Goal: Transaction & Acquisition: Subscribe to service/newsletter

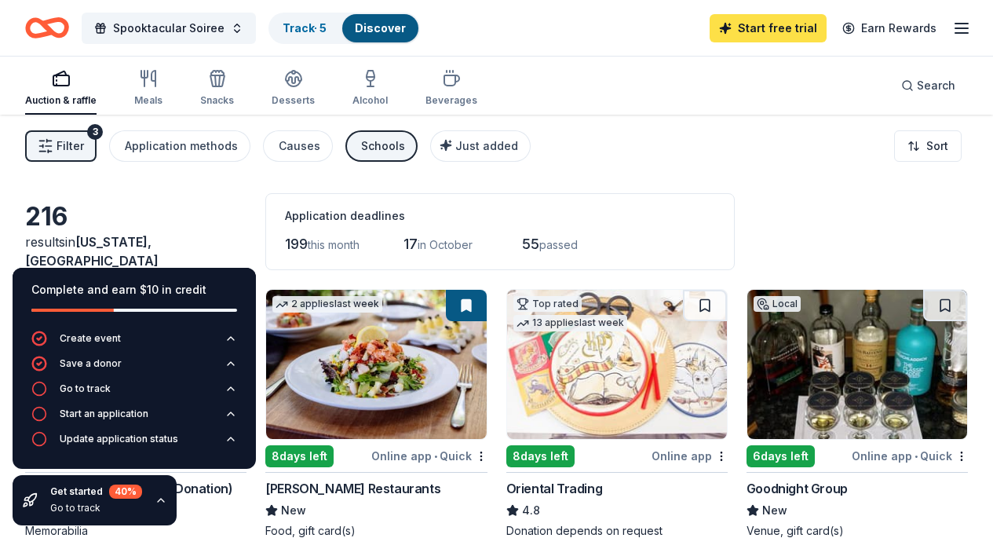
click at [774, 24] on link "Start free trial" at bounding box center [768, 28] width 117 height 28
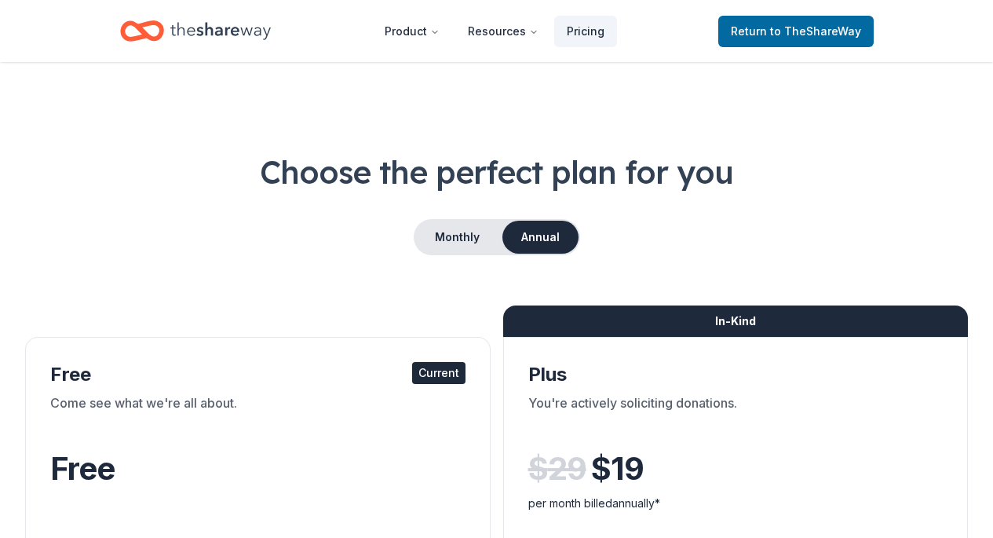
click at [779, 31] on span "to TheShareWay" at bounding box center [815, 30] width 91 height 13
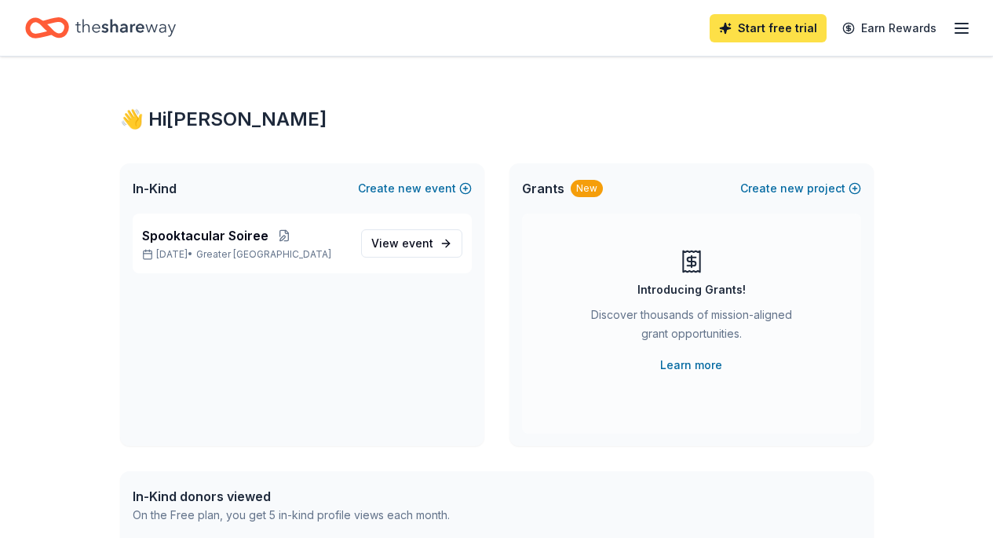
click at [750, 22] on link "Start free trial" at bounding box center [768, 28] width 117 height 28
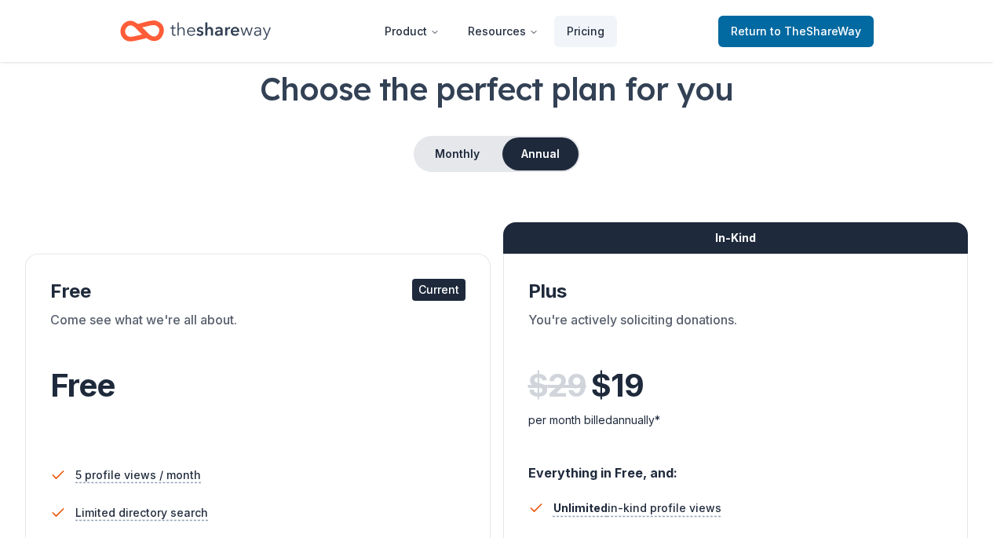
scroll to position [87, 0]
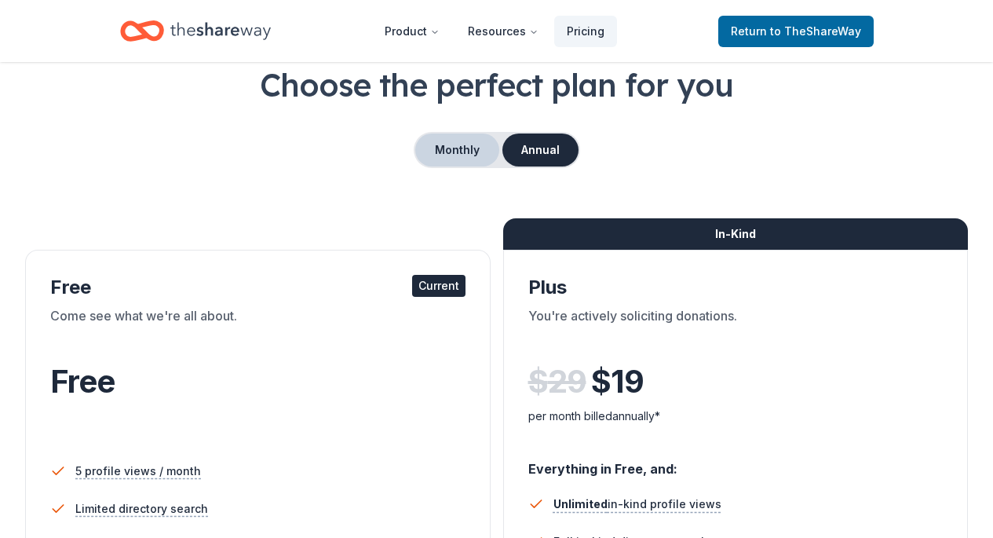
click at [468, 148] on button "Monthly" at bounding box center [457, 149] width 84 height 33
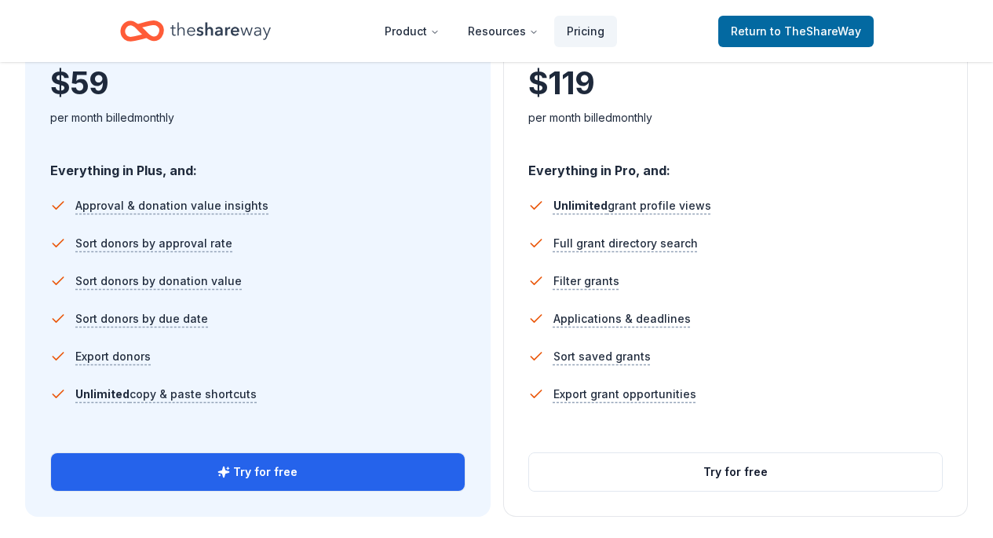
scroll to position [1009, 0]
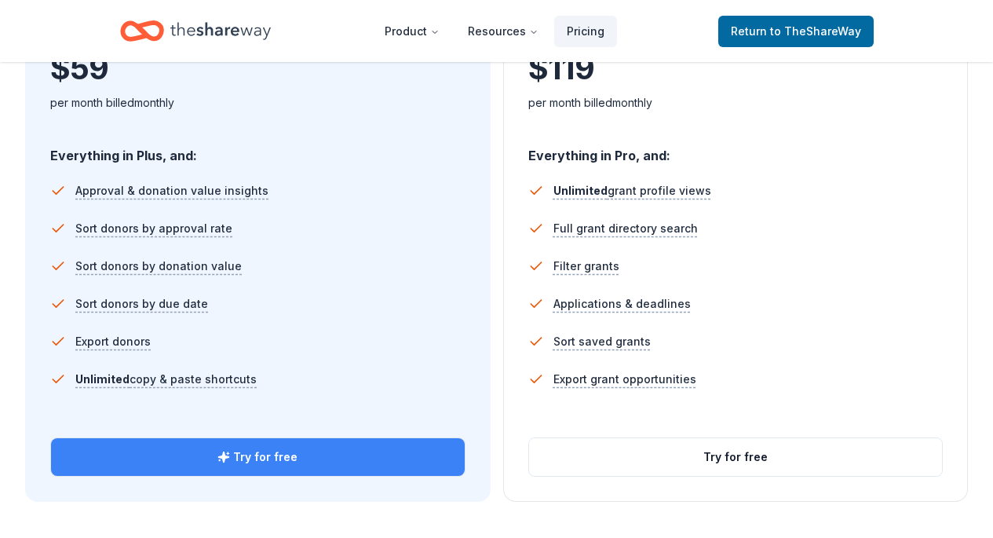
click at [348, 468] on button "Try for free" at bounding box center [258, 457] width 414 height 38
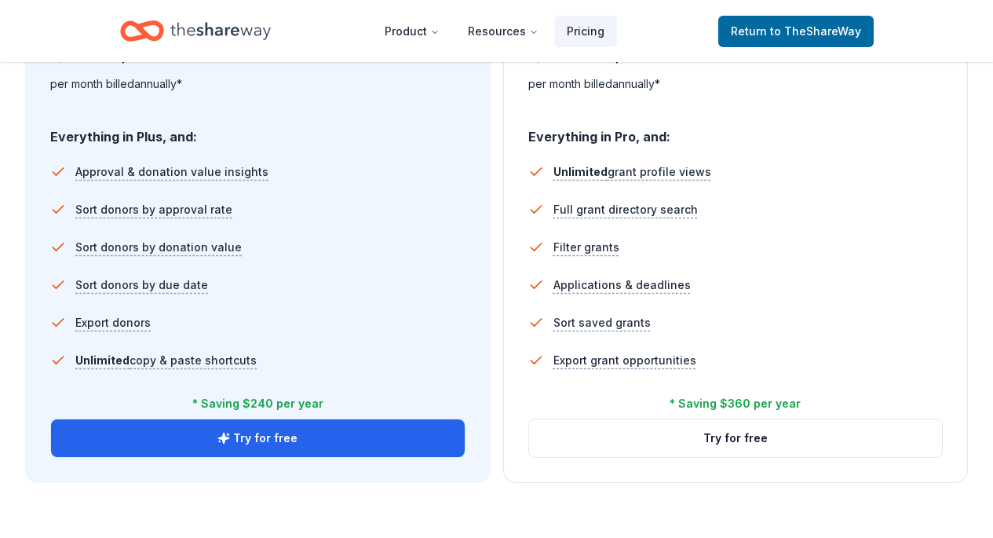
scroll to position [1027, 0]
